Goal: Information Seeking & Learning: Find specific fact

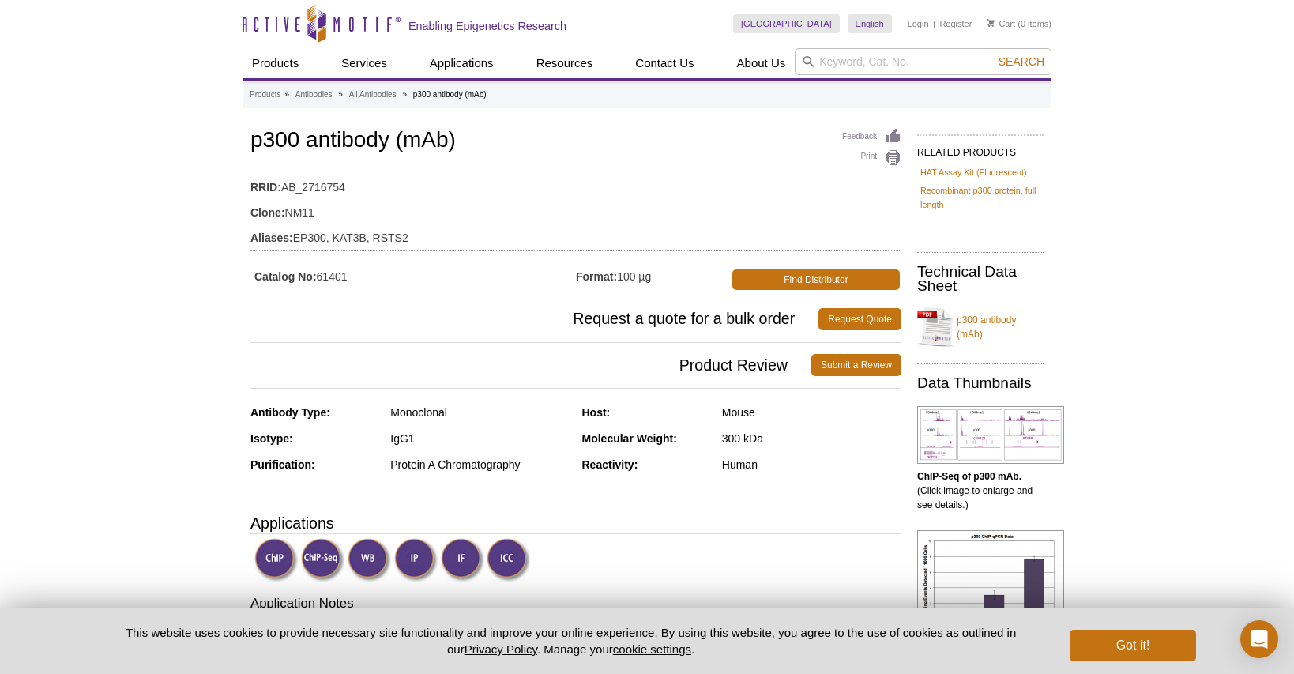
click at [345, 143] on h1 "p300 antibody (mAb)" at bounding box center [576, 141] width 651 height 27
copy h1 "p300 antibody (mAb)"
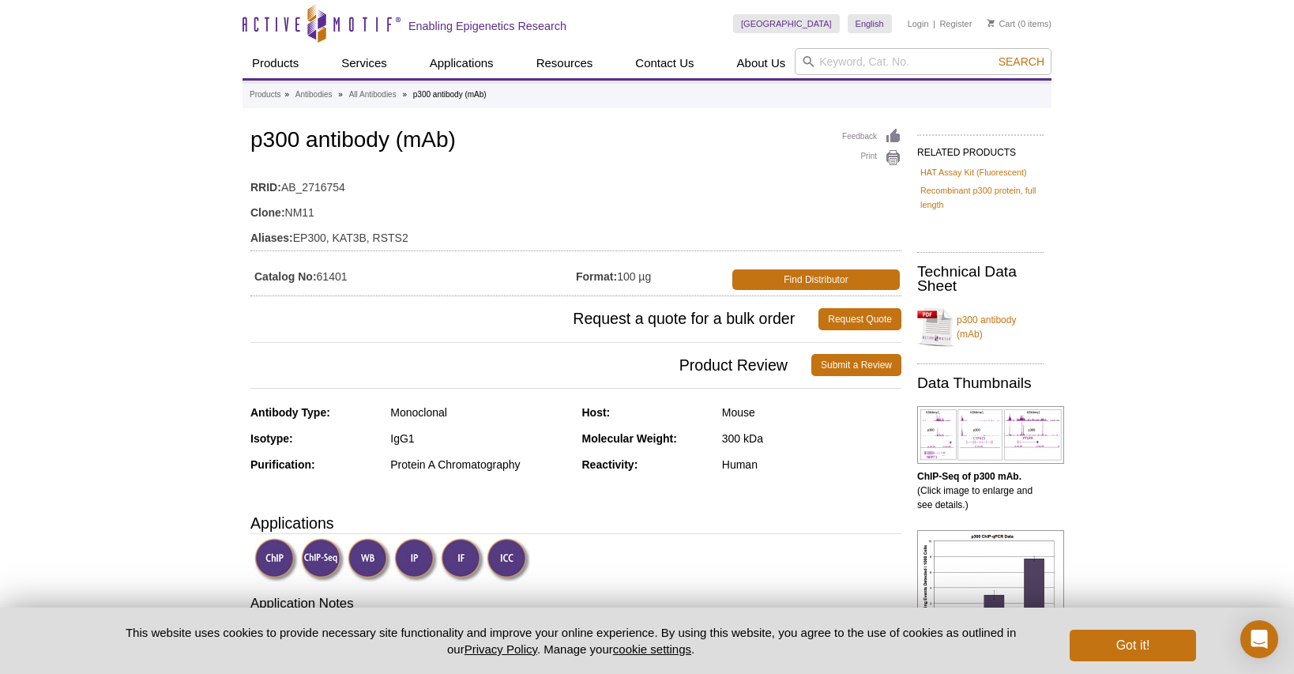
click at [317, 184] on td "RRID: AB_2716754" at bounding box center [576, 183] width 651 height 25
copy tbody "RRID: AB_2716754"
click at [307, 0] on link "Active Motif Logo" at bounding box center [322, 23] width 158 height 47
